Goal: Check status

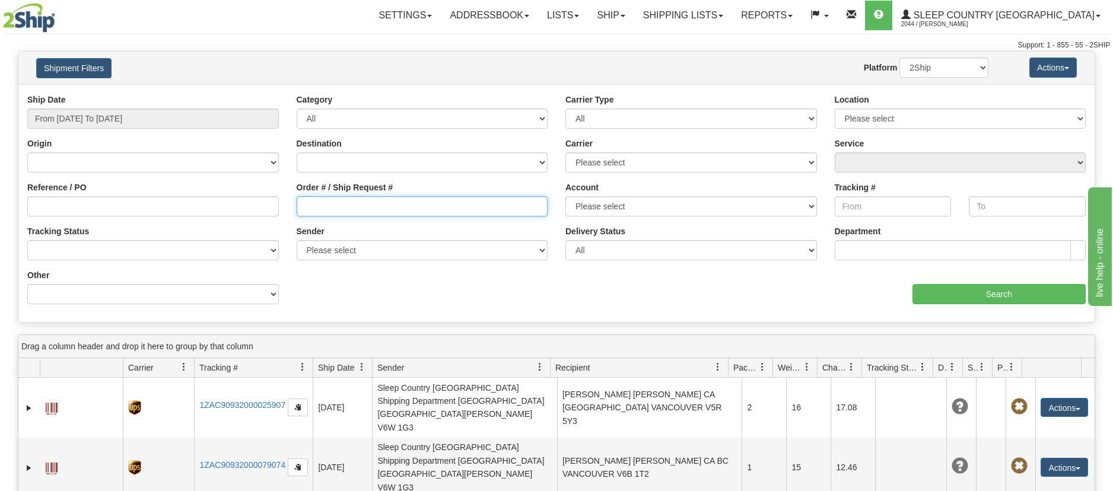
click at [307, 203] on input "Order # / Ship Request #" at bounding box center [422, 206] width 251 height 20
paste input "9000H970009"
type input "9000H970009"
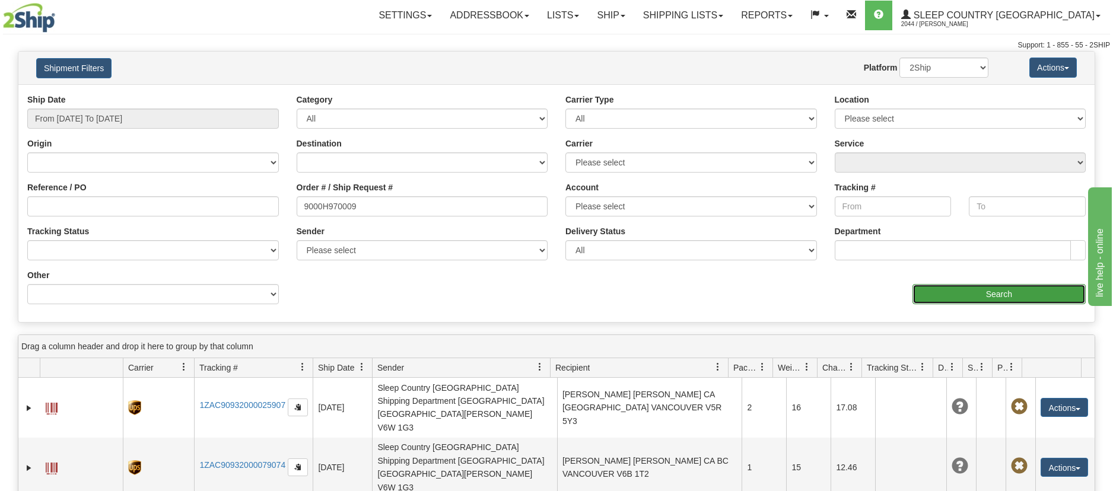
click at [976, 297] on input "Search" at bounding box center [998, 294] width 173 height 20
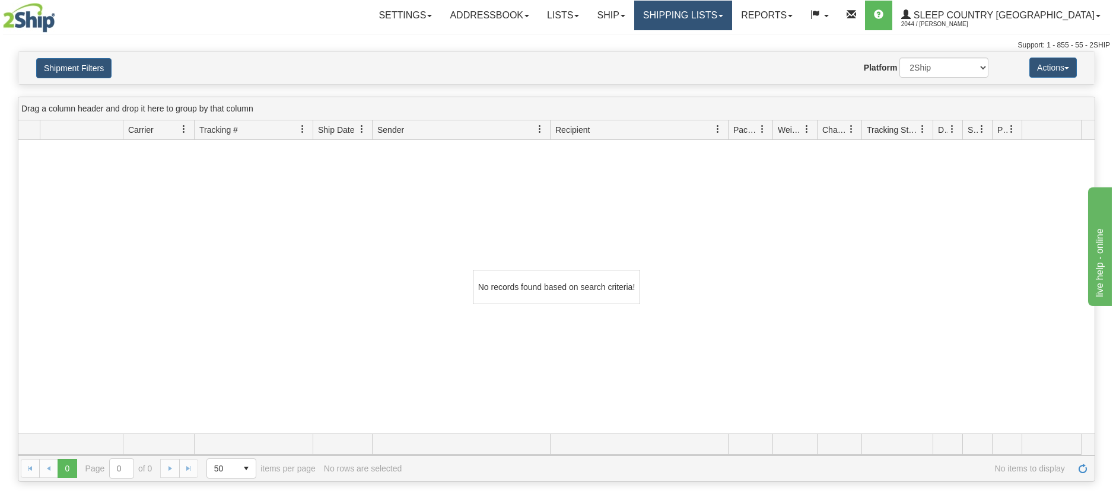
click at [732, 9] on link "Shipping lists" at bounding box center [683, 16] width 98 height 30
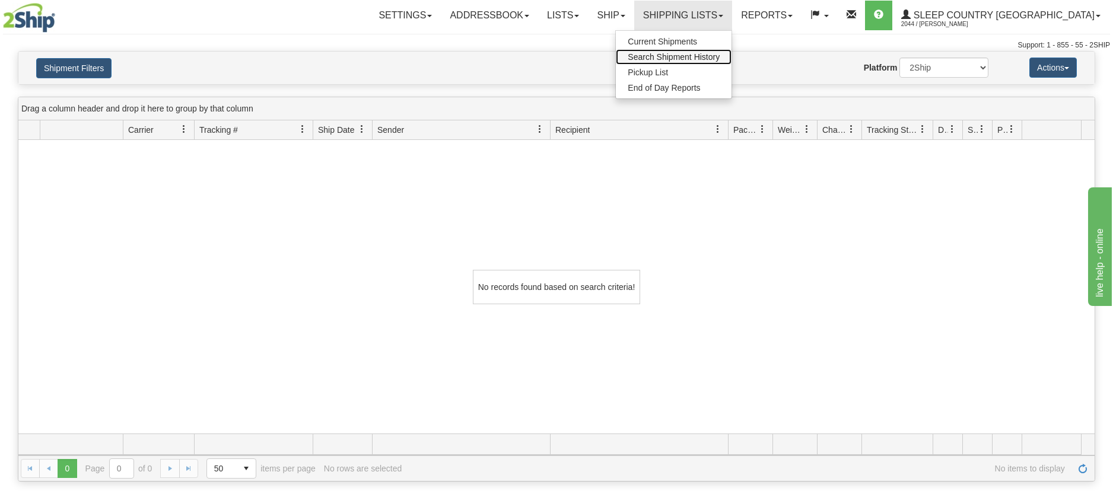
click at [719, 55] on span "Search Shipment History" at bounding box center [673, 56] width 92 height 9
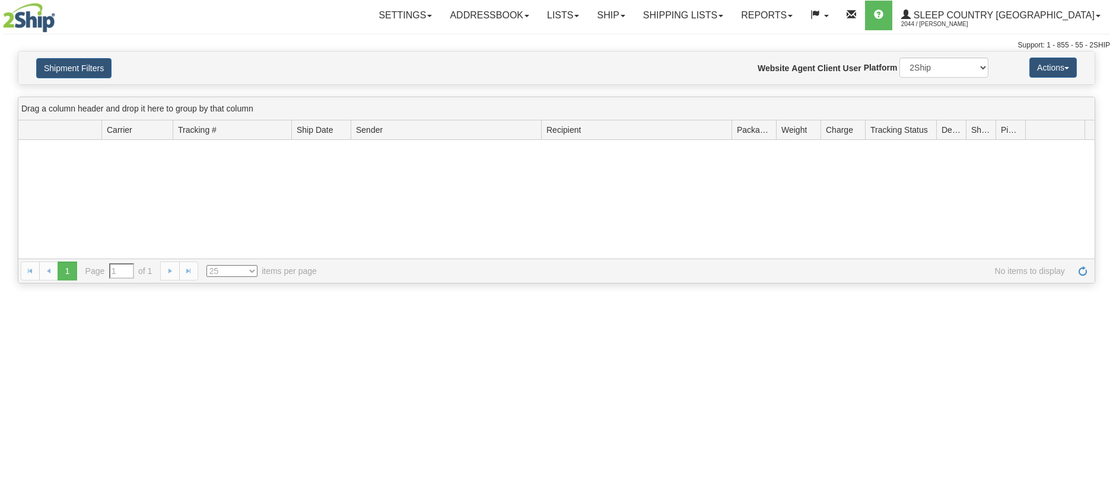
type input "From [DATE] To [DATE]"
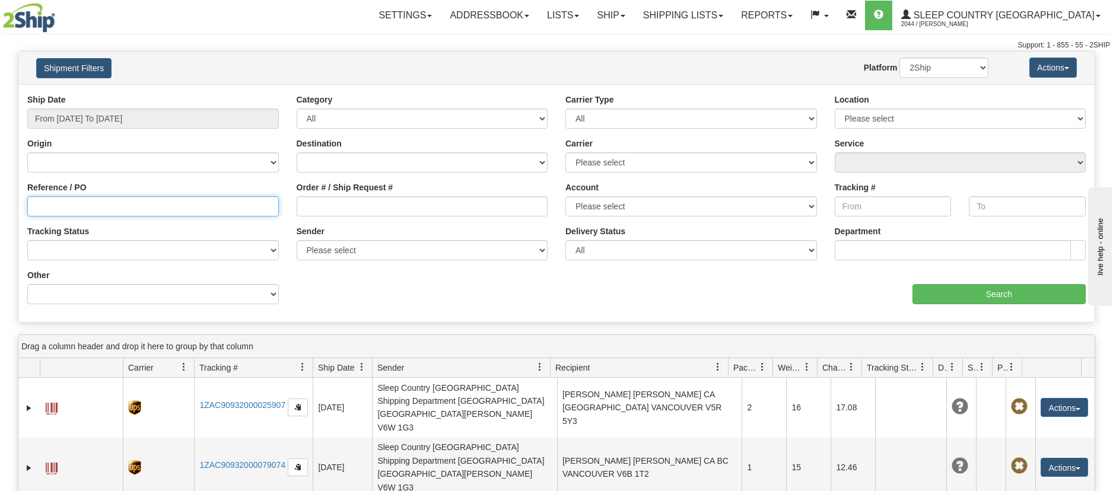
click at [31, 205] on input "Reference / PO" at bounding box center [152, 206] width 251 height 20
paste input "9000H970009"
type input "9000H970009"
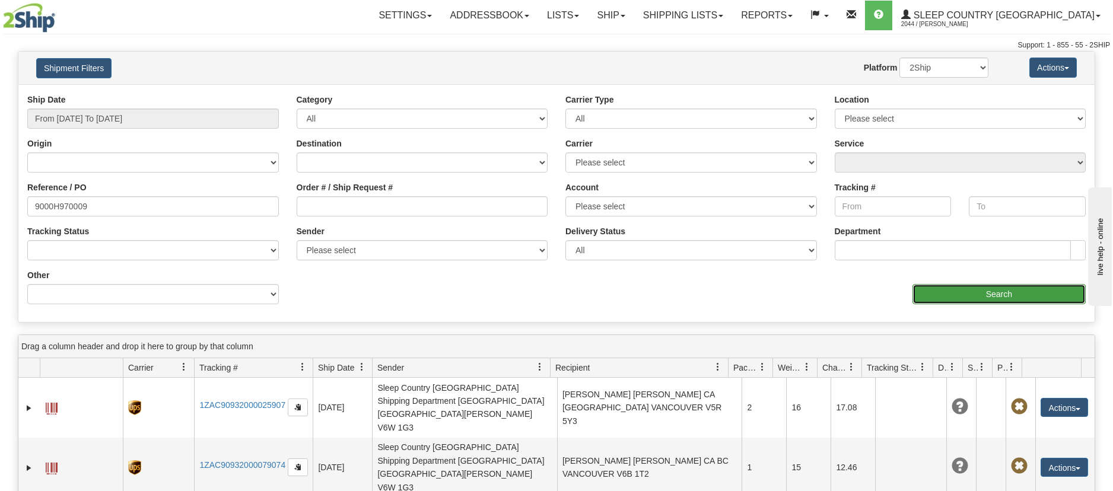
click at [954, 287] on input "Search" at bounding box center [998, 294] width 173 height 20
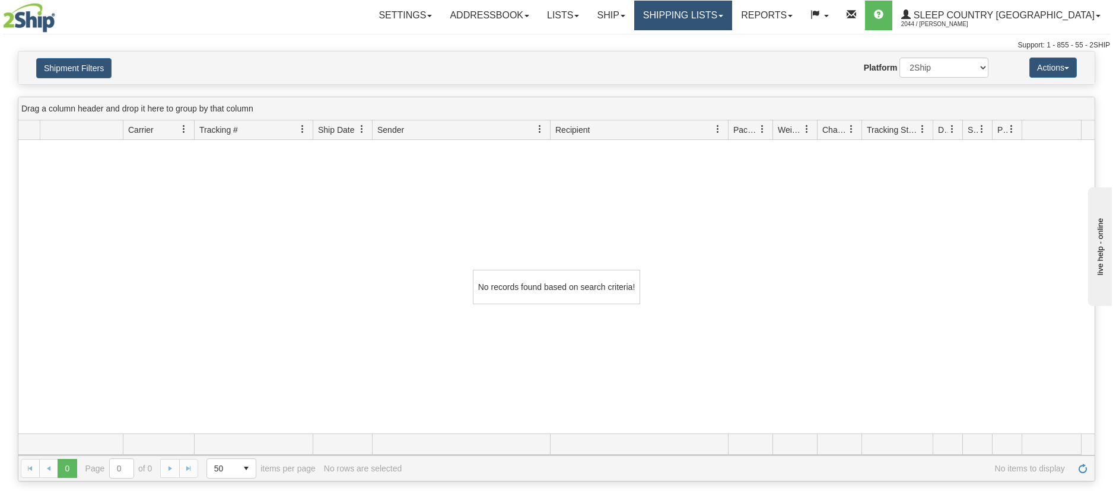
click at [732, 11] on link "Shipping lists" at bounding box center [683, 16] width 98 height 30
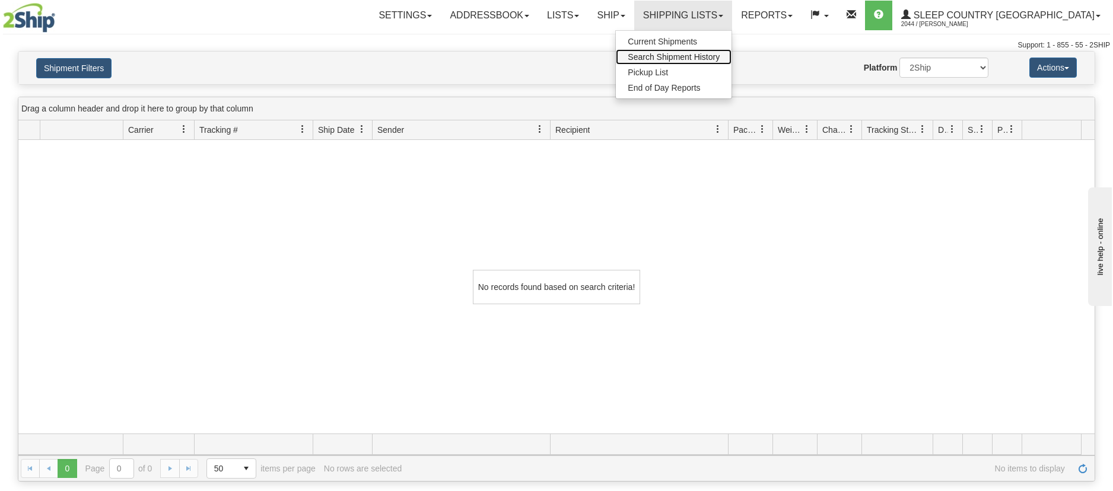
click at [719, 53] on span "Search Shipment History" at bounding box center [673, 56] width 92 height 9
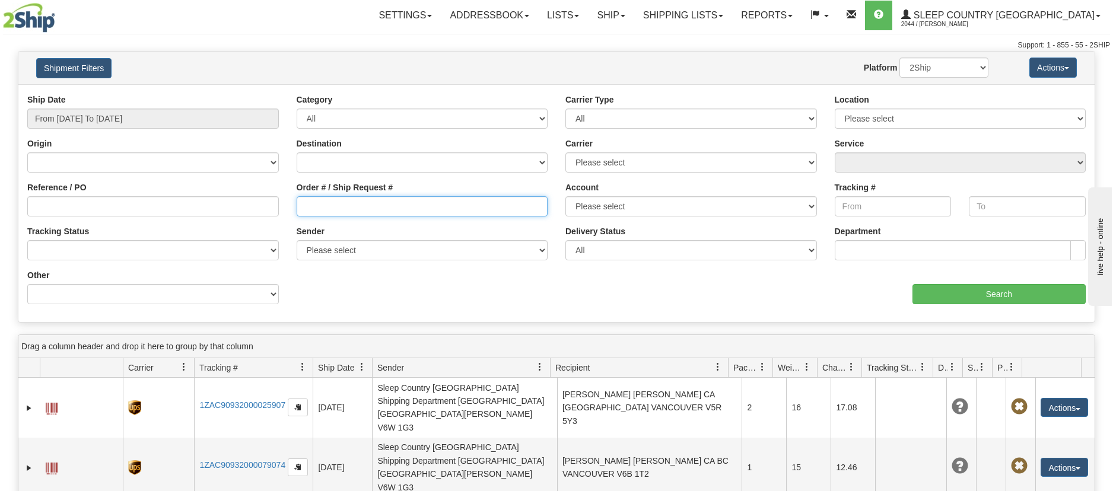
click at [301, 207] on input "Order # / Ship Request #" at bounding box center [422, 206] width 251 height 20
paste input "9000H970009"
type input "9000H970009"
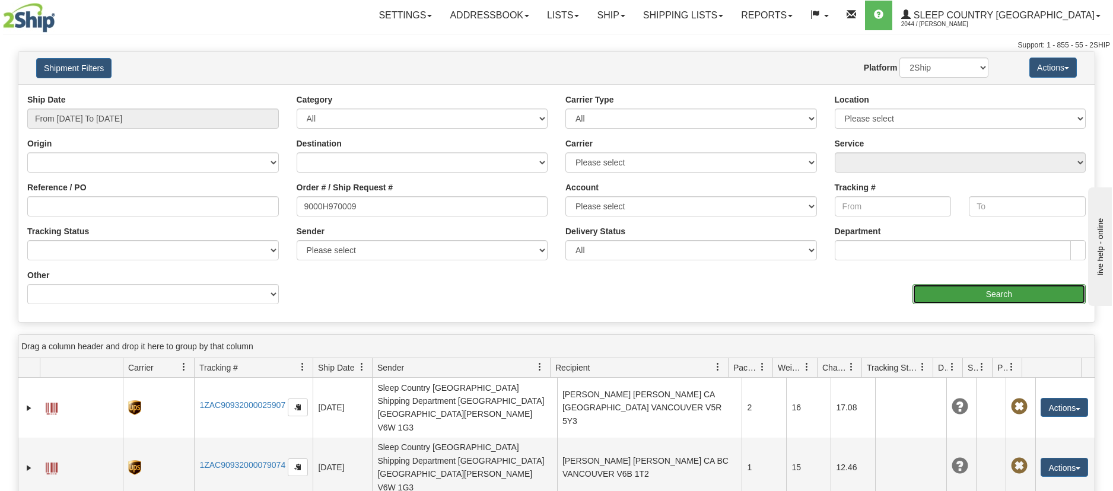
click at [984, 292] on input "Search" at bounding box center [998, 294] width 173 height 20
